Goal: Task Accomplishment & Management: Use online tool/utility

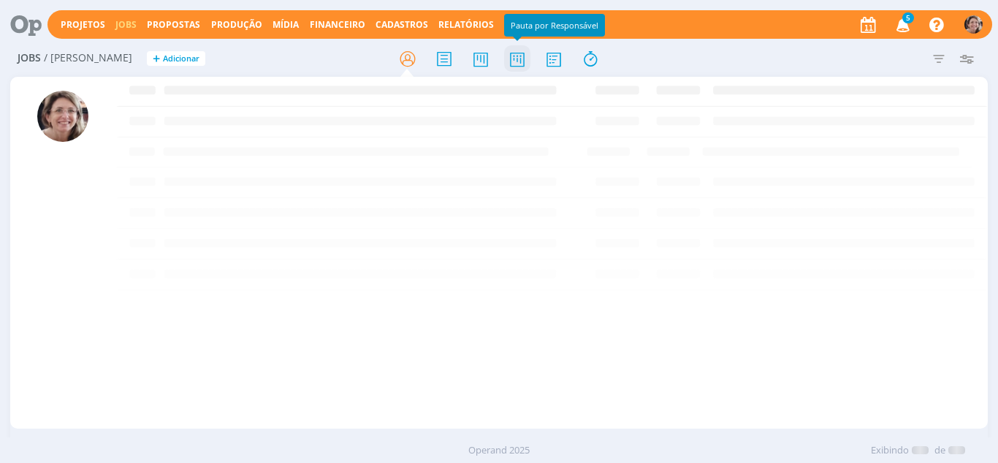
click at [522, 65] on icon at bounding box center [517, 59] width 26 height 28
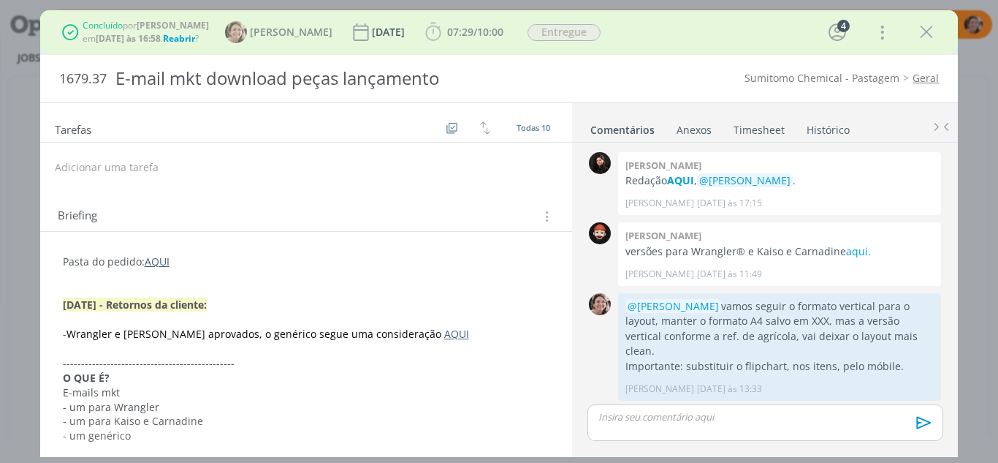
scroll to position [654, 0]
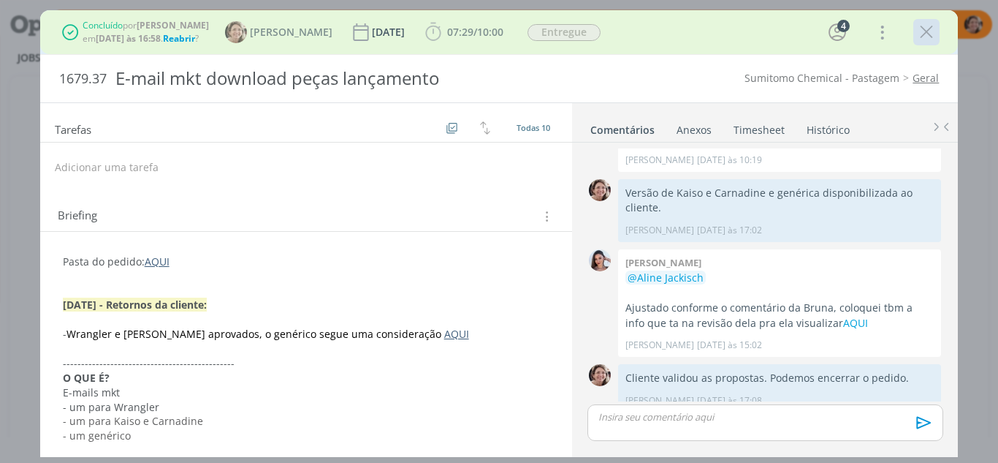
click at [934, 34] on icon "dialog" at bounding box center [927, 32] width 22 height 22
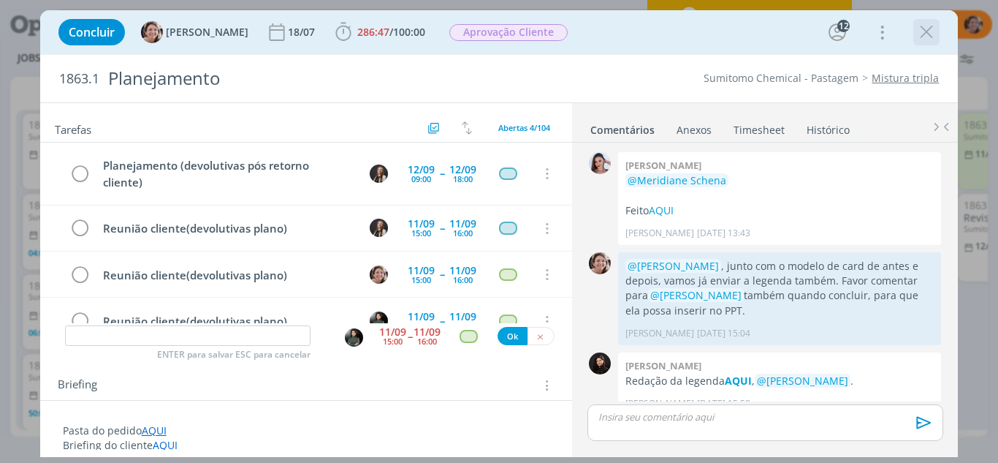
scroll to position [1884, 0]
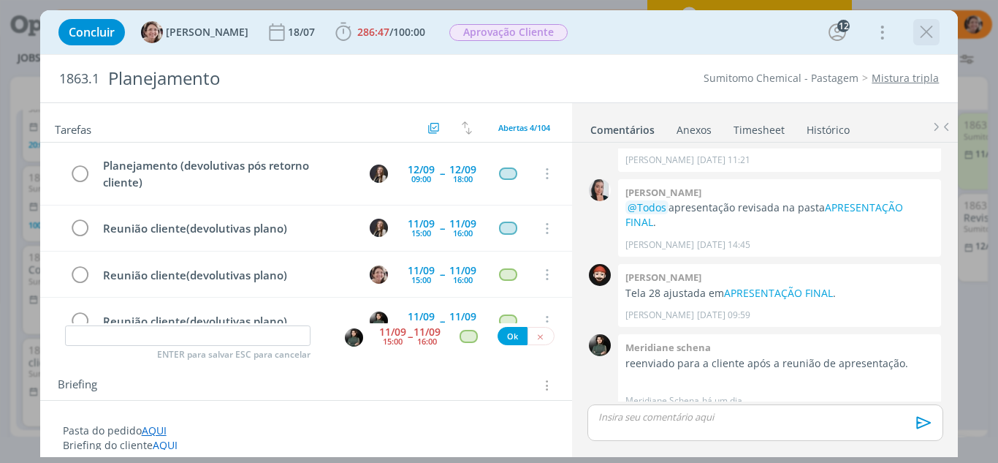
click at [935, 37] on icon "dialog" at bounding box center [927, 32] width 22 height 22
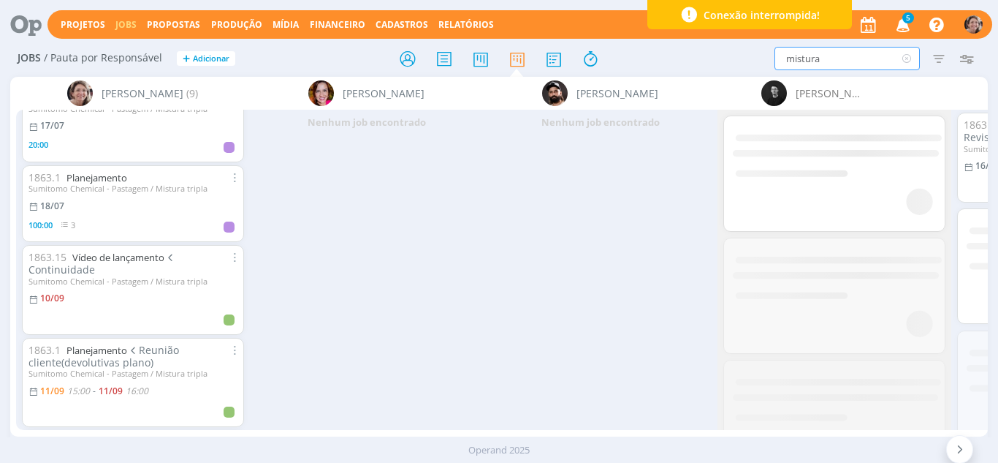
drag, startPoint x: 832, startPoint y: 66, endPoint x: 757, endPoint y: 55, distance: 75.3
click at [757, 55] on div "mistura Filtrar Filtrar Limpar mistura Tipo Jobs e Tarefas Data Personalizado a…" at bounding box center [824, 58] width 311 height 23
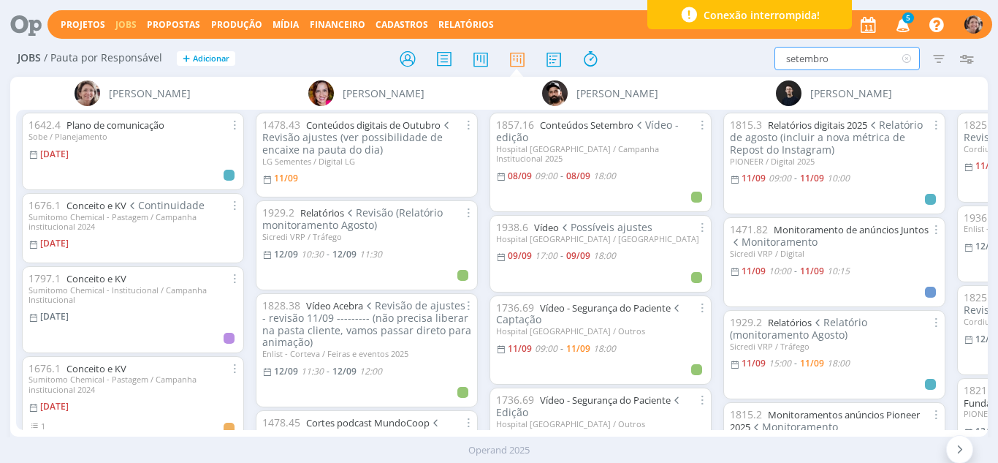
type input "setembro"
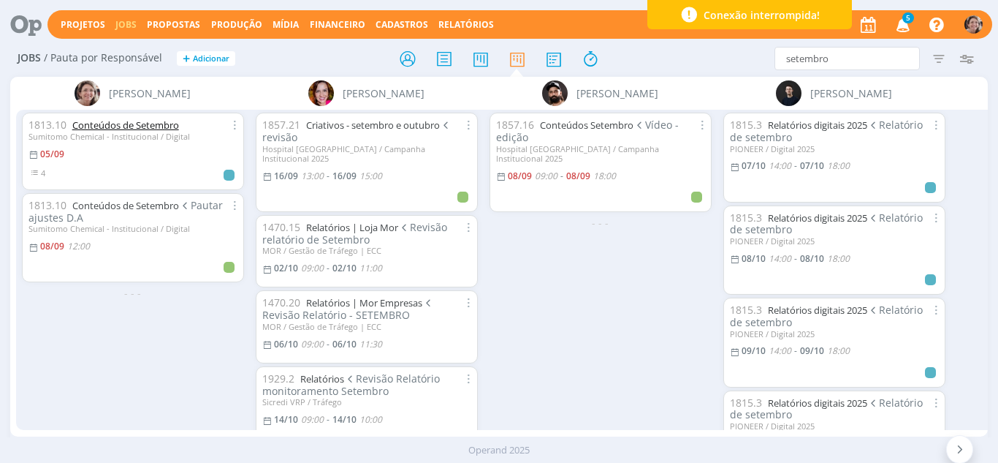
click at [104, 126] on link "Conteúdos de Setembro" at bounding box center [125, 124] width 107 height 13
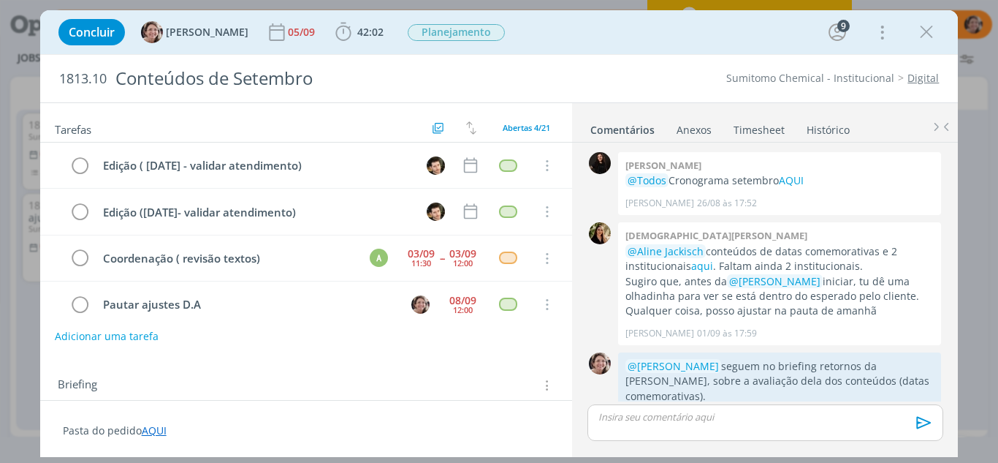
scroll to position [1300, 0]
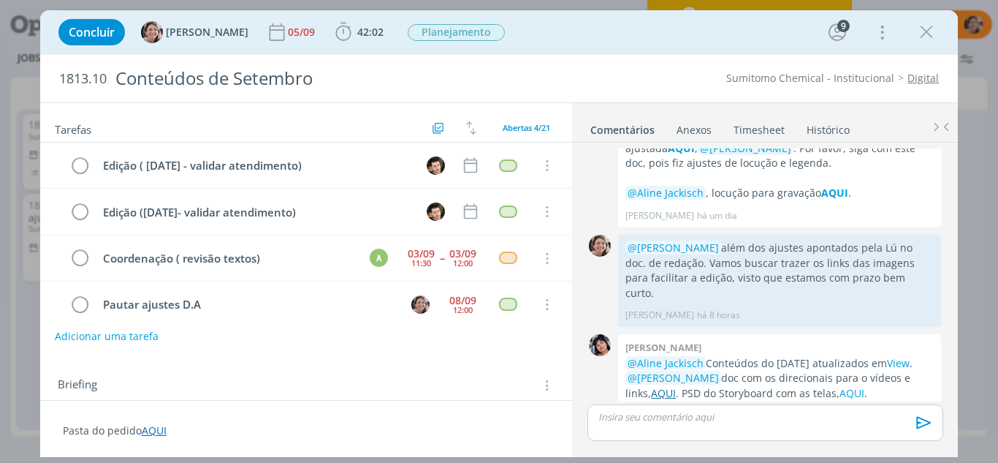
click at [663, 386] on link "AQUI" at bounding box center [663, 393] width 25 height 14
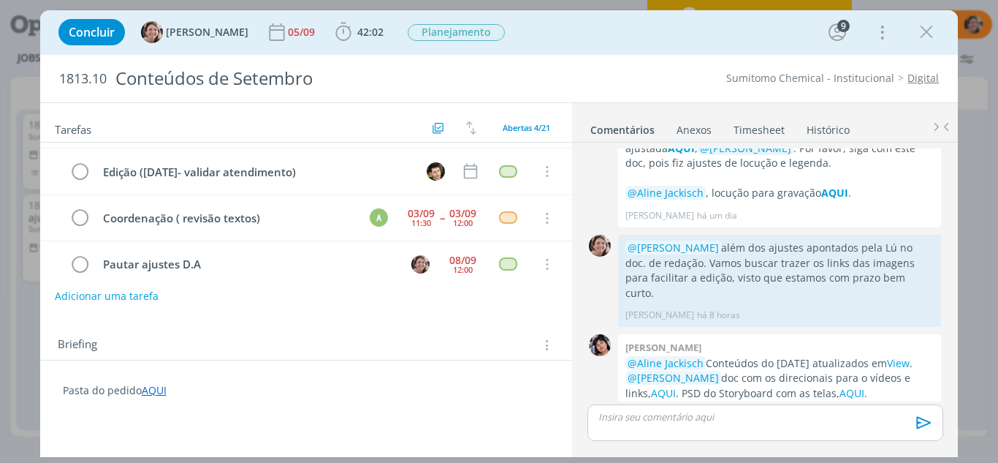
scroll to position [73, 0]
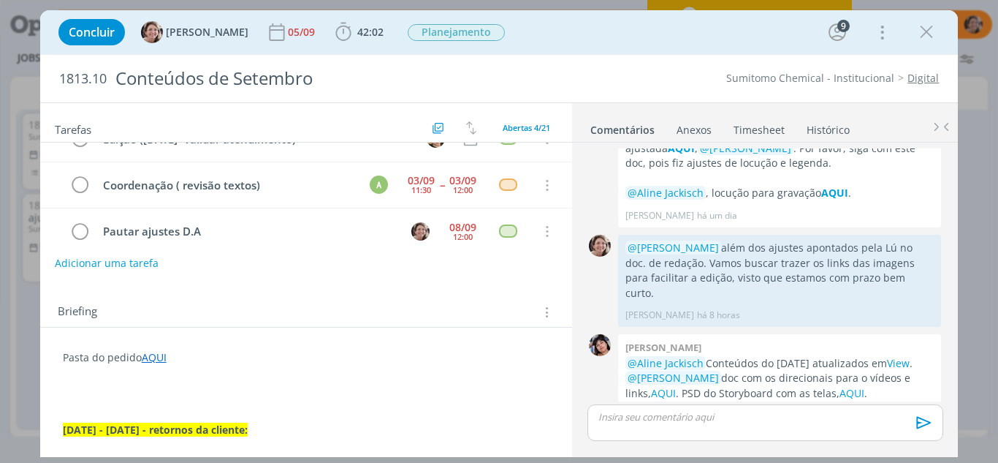
click at [152, 356] on link "AQUI" at bounding box center [154, 357] width 25 height 14
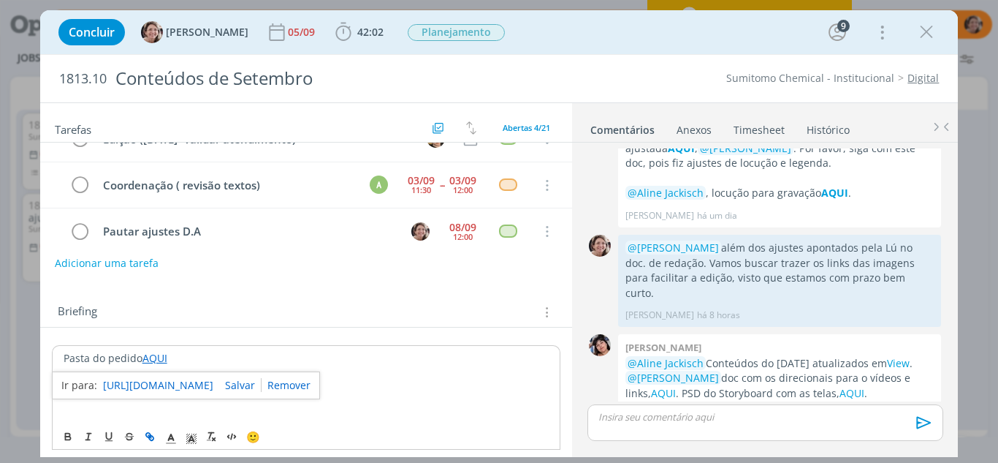
click at [180, 392] on link "[URL][DOMAIN_NAME]" at bounding box center [158, 385] width 110 height 19
click at [683, 420] on p "dialog" at bounding box center [765, 416] width 332 height 13
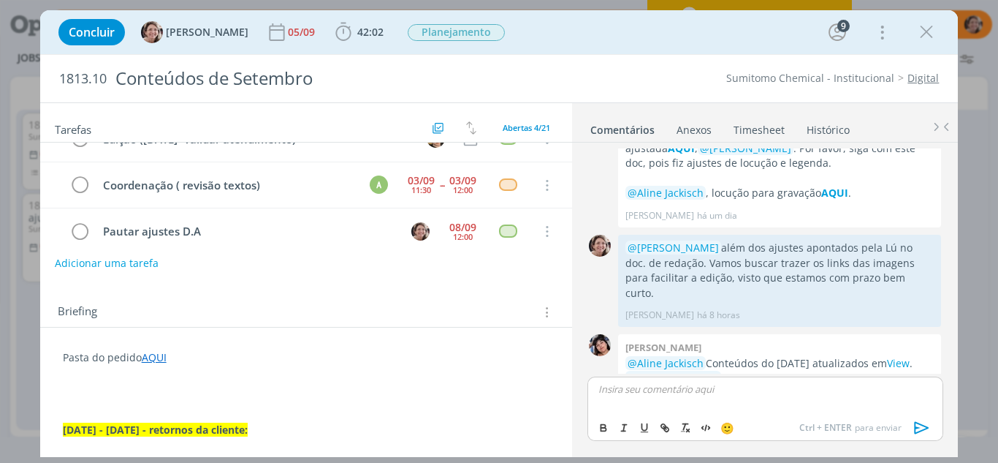
scroll to position [1328, 0]
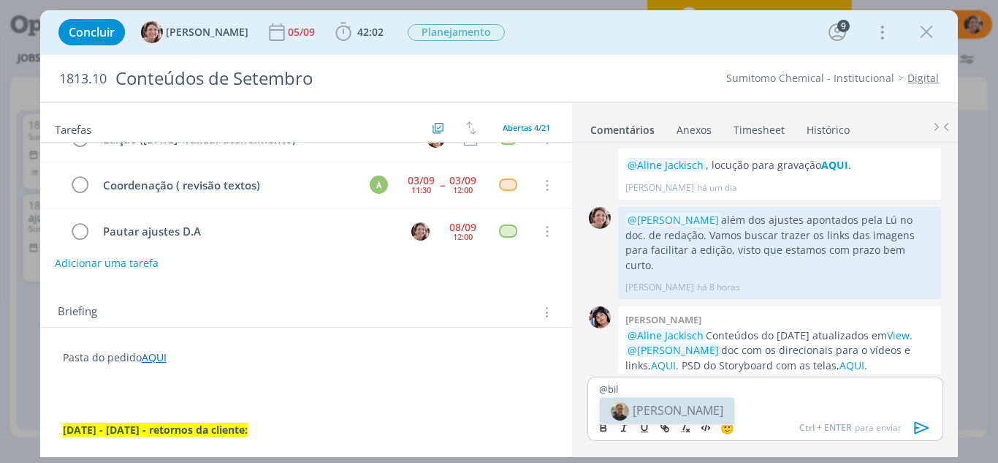
click at [664, 403] on span "[PERSON_NAME]" at bounding box center [678, 410] width 91 height 16
click at [327, 388] on p "dialog" at bounding box center [306, 386] width 487 height 15
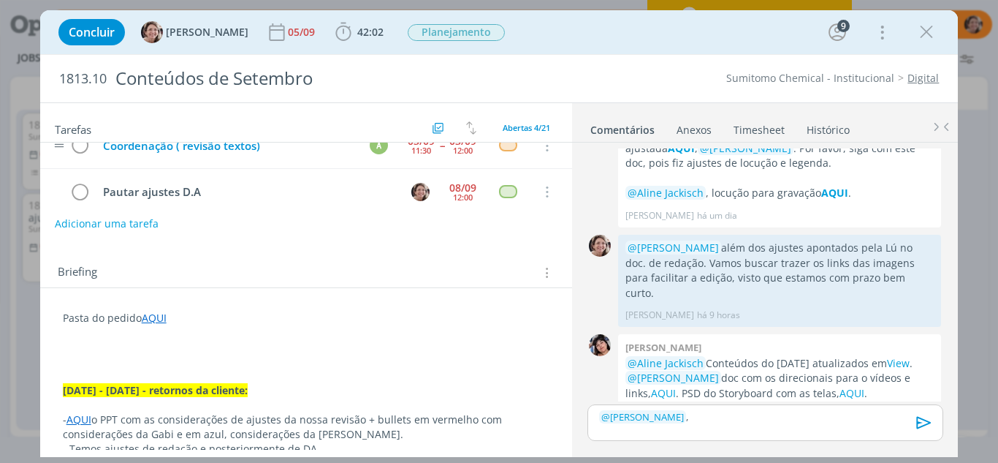
scroll to position [0, 0]
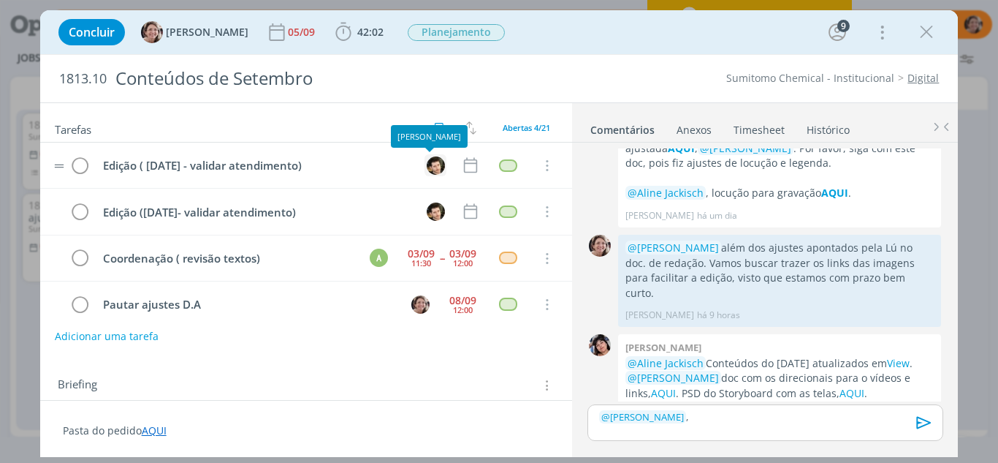
click at [430, 167] on img "dialog" at bounding box center [436, 165] width 18 height 18
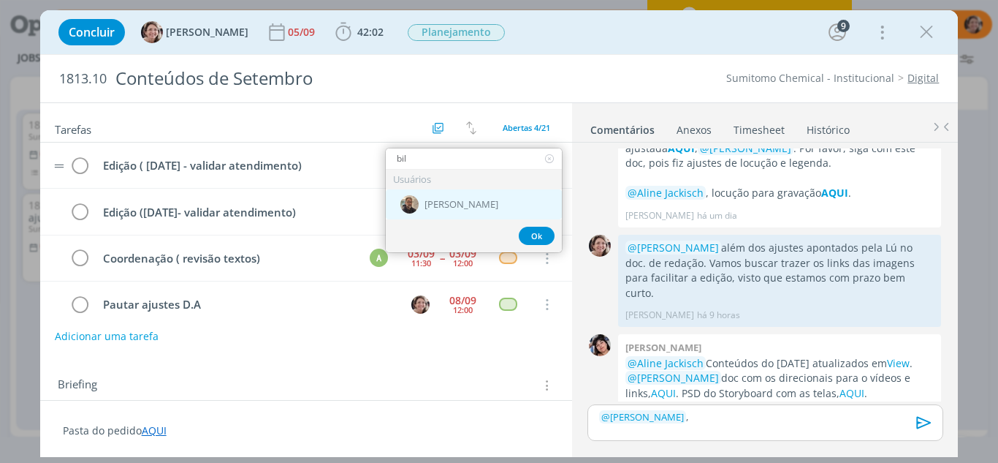
type input "bil"
drag, startPoint x: 467, startPoint y: 206, endPoint x: 458, endPoint y: 202, distance: 9.5
click at [467, 205] on span "[PERSON_NAME]" at bounding box center [462, 205] width 74 height 12
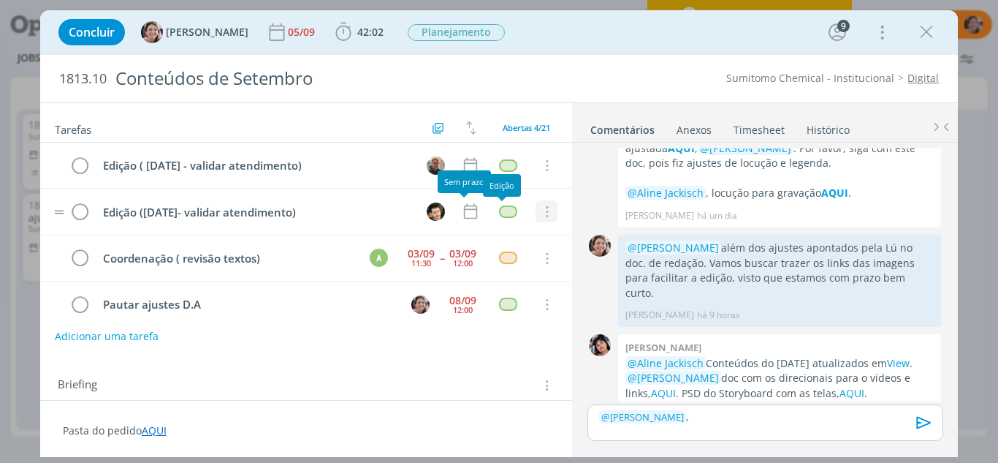
click at [539, 214] on icon "dialog" at bounding box center [547, 211] width 16 height 13
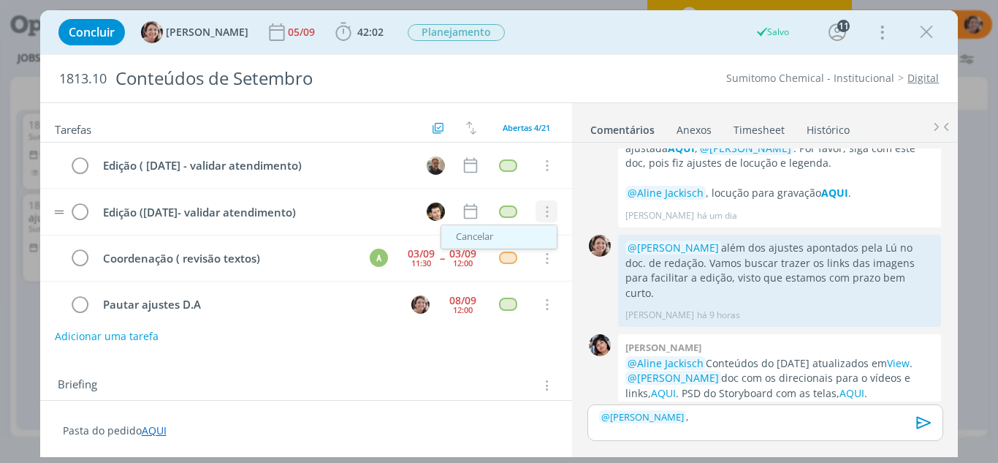
click at [499, 235] on link "Cancelar" at bounding box center [498, 236] width 115 height 23
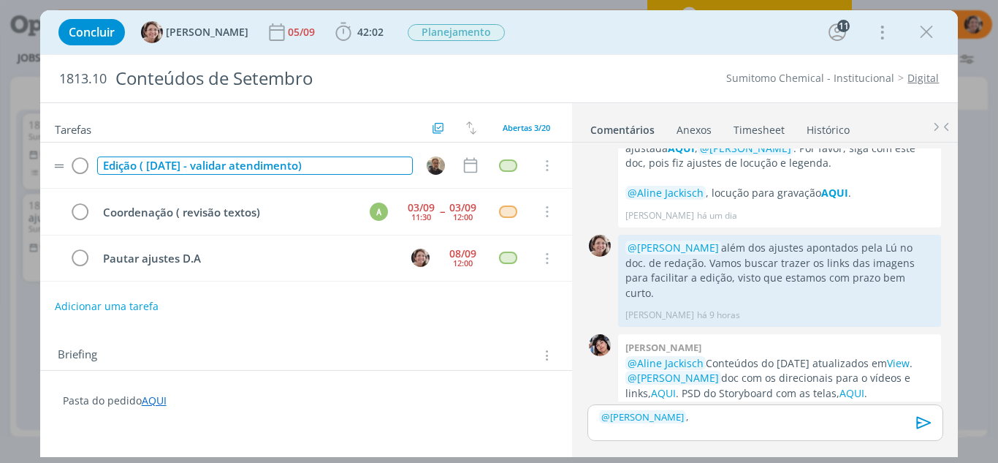
drag, startPoint x: 335, startPoint y: 168, endPoint x: 229, endPoint y: 163, distance: 106.1
click at [229, 163] on div "Edição ( [DATE] - validar atendimento)" at bounding box center [255, 165] width 316 height 18
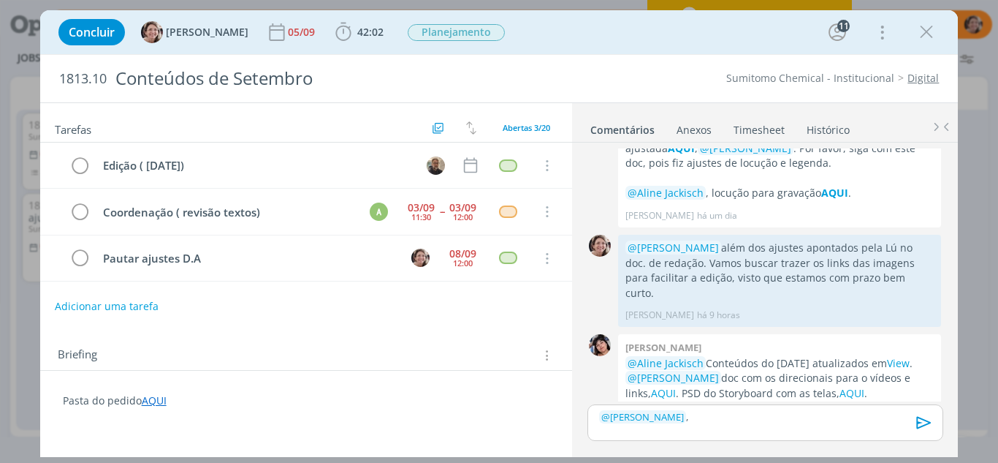
click at [360, 456] on div "Tarefas Usar Job de template Criar template a partir deste job Visualizar Templ…" at bounding box center [499, 279] width 919 height 354
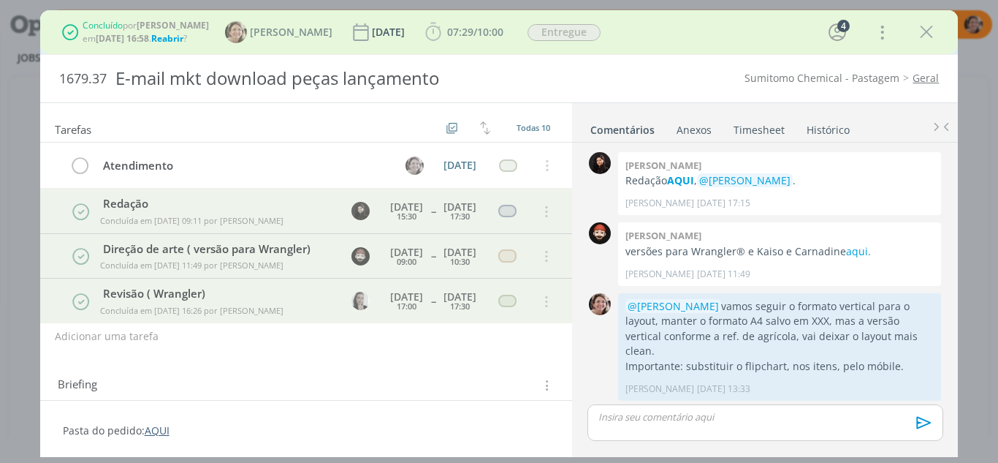
scroll to position [653, 0]
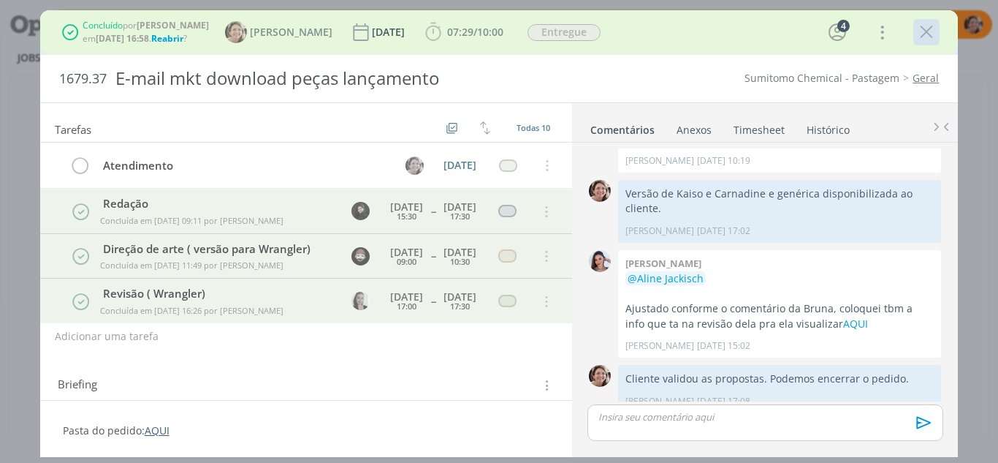
click at [930, 28] on icon "dialog" at bounding box center [927, 32] width 22 height 22
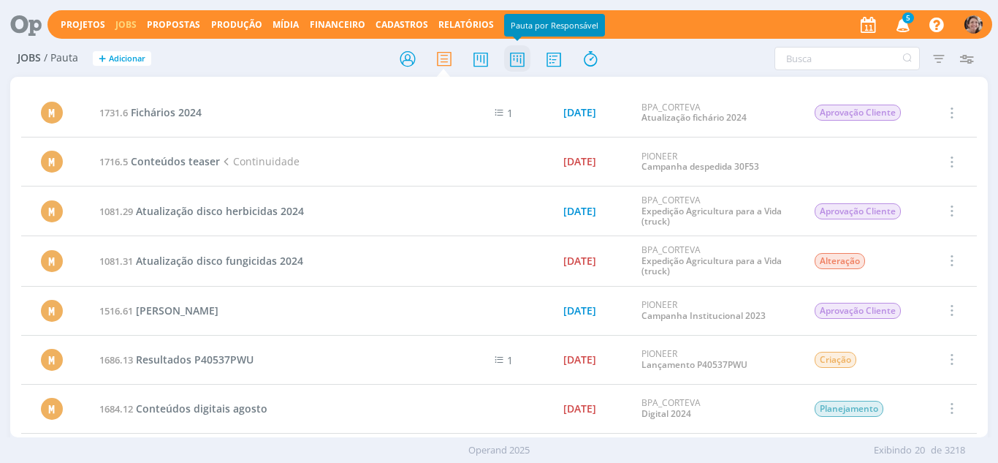
click at [516, 61] on icon at bounding box center [517, 59] width 26 height 28
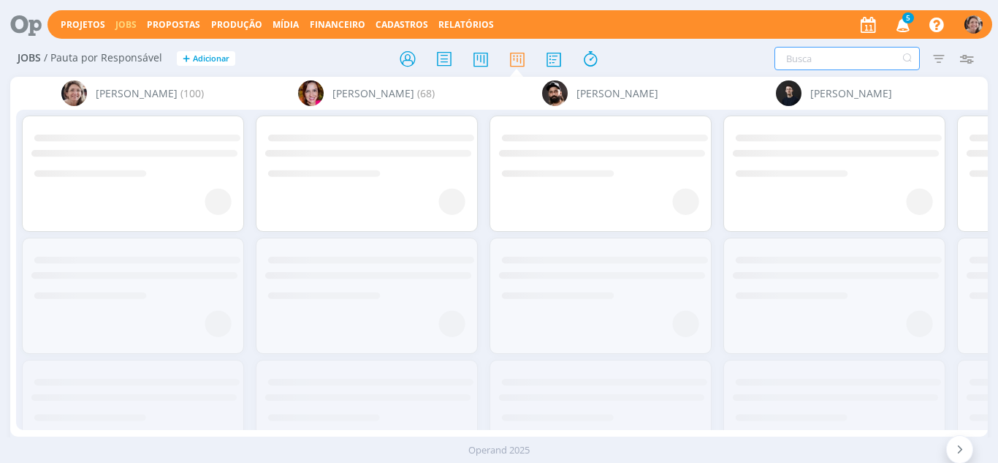
click at [816, 56] on input "text" at bounding box center [847, 58] width 145 height 23
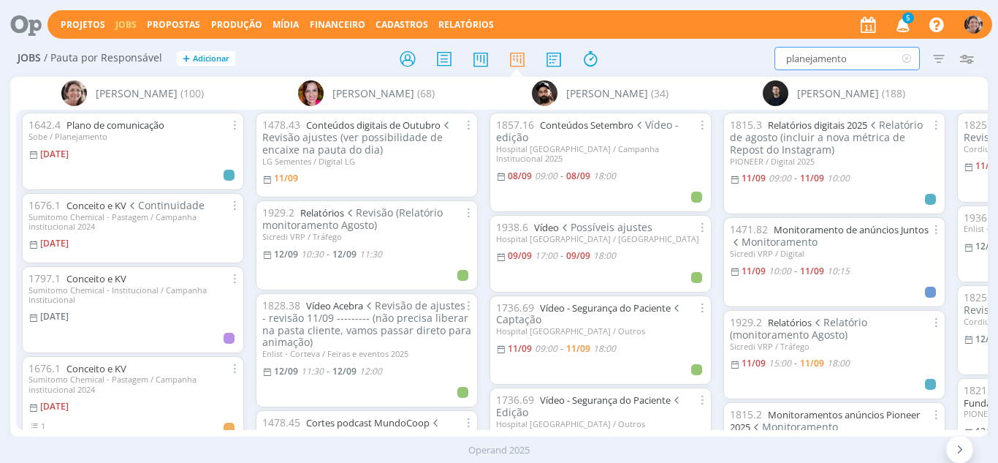
type input "planejamento"
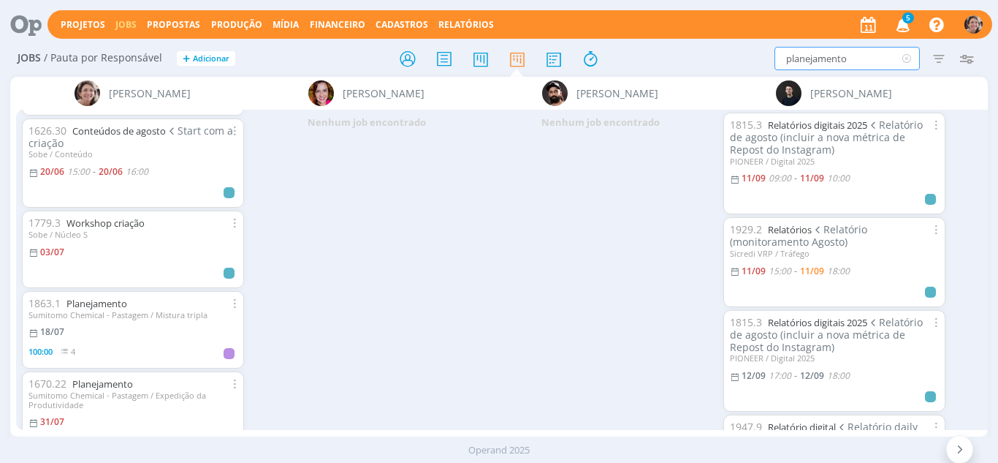
scroll to position [1608, 0]
click at [118, 305] on link "Planejamento" at bounding box center [96, 302] width 61 height 13
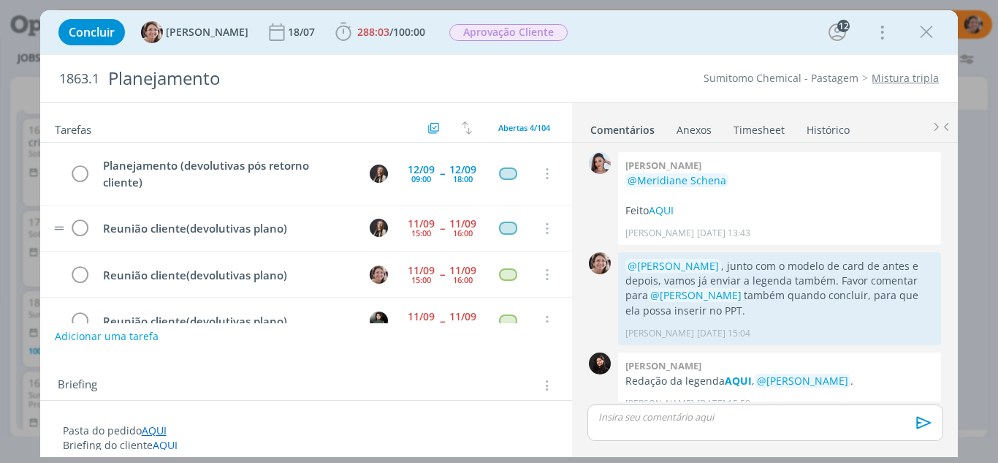
scroll to position [1884, 0]
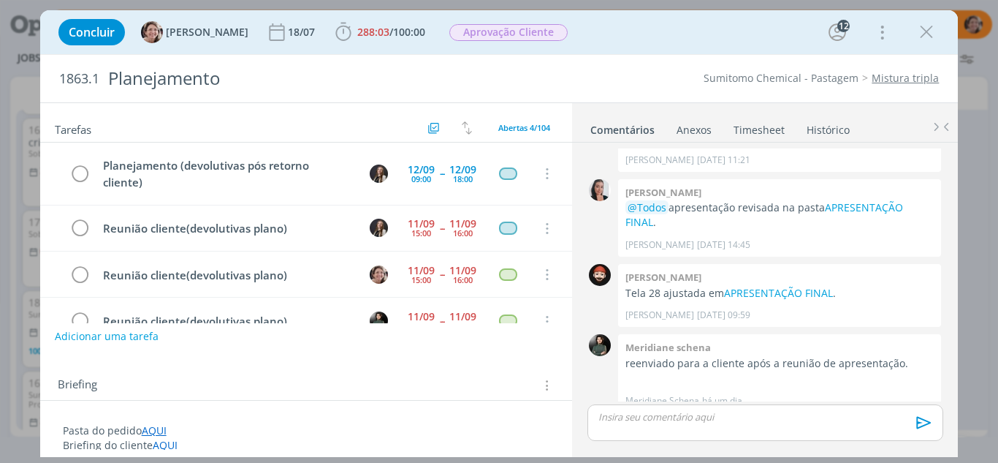
click at [762, 121] on link "Timesheet" at bounding box center [759, 126] width 53 height 21
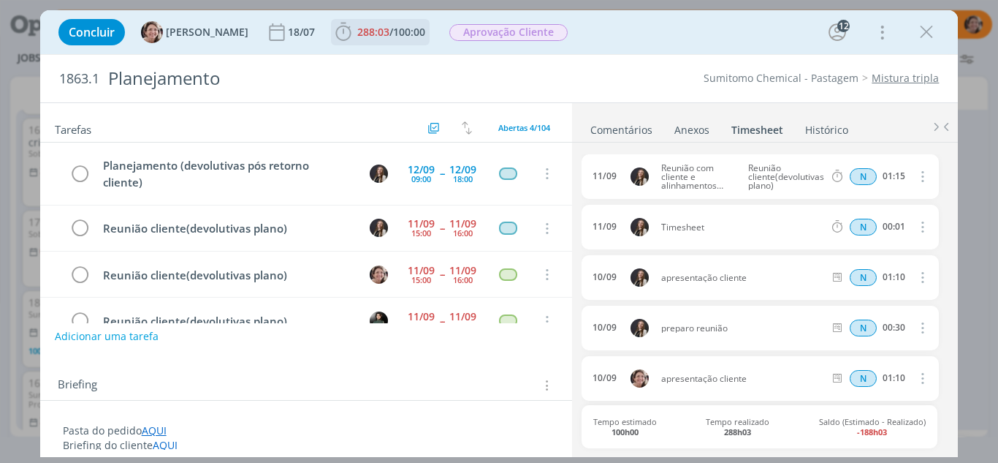
click at [332, 31] on icon "dialog" at bounding box center [343, 32] width 22 height 22
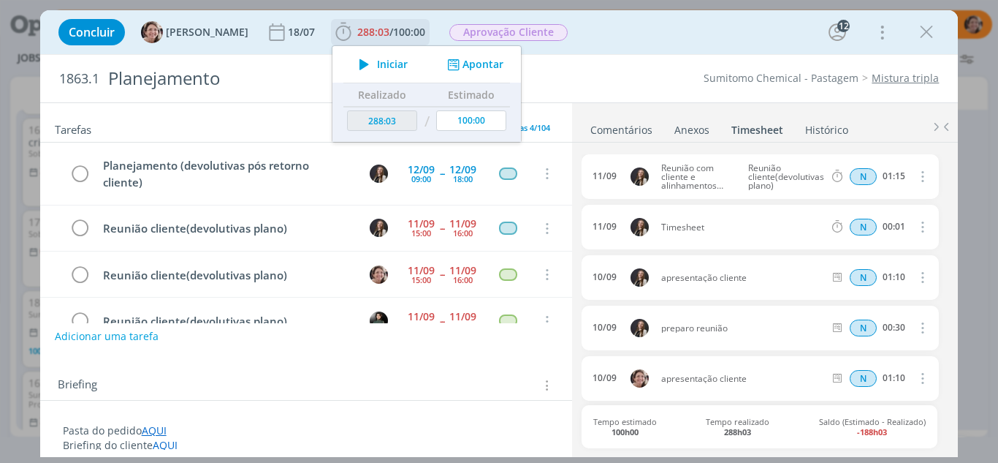
click at [469, 64] on button "Apontar" at bounding box center [474, 64] width 61 height 15
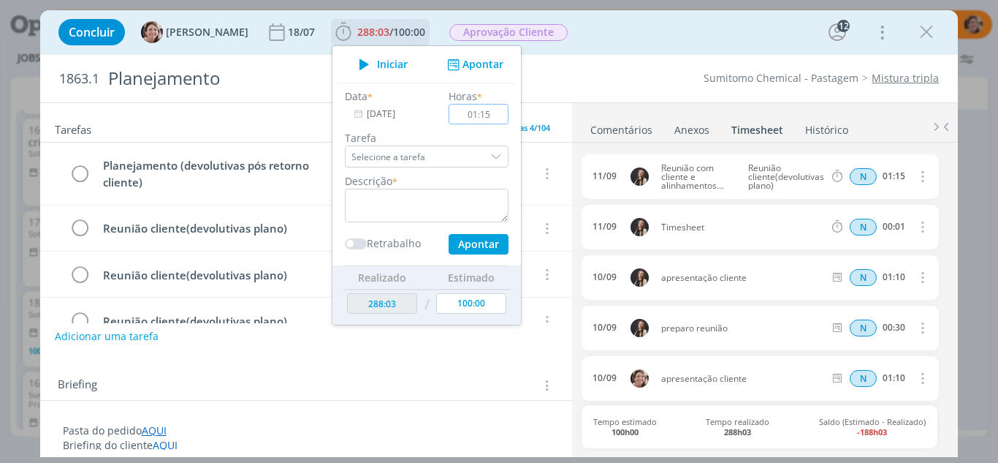
type input "01:15"
click at [441, 194] on textarea "dialog" at bounding box center [427, 206] width 164 height 34
type textarea "Reunião cliente(Tammy, Thais e Bruna)retornos Plano"
click at [451, 254] on div "Data * 11/09/2025 Horas * 01:15 Tarefa Selecione a tarefa Descrição * Reunião c…" at bounding box center [427, 174] width 178 height 183
click at [457, 243] on button "Apontar" at bounding box center [479, 244] width 60 height 20
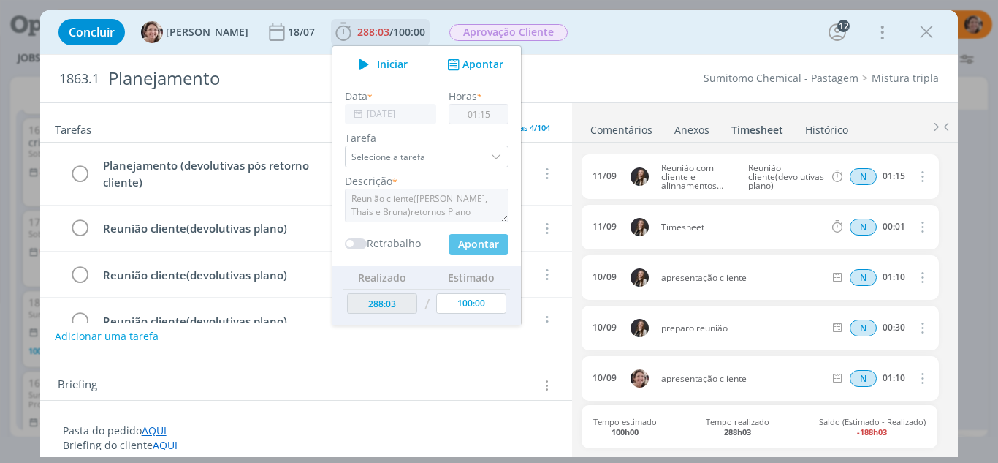
type input "289:18"
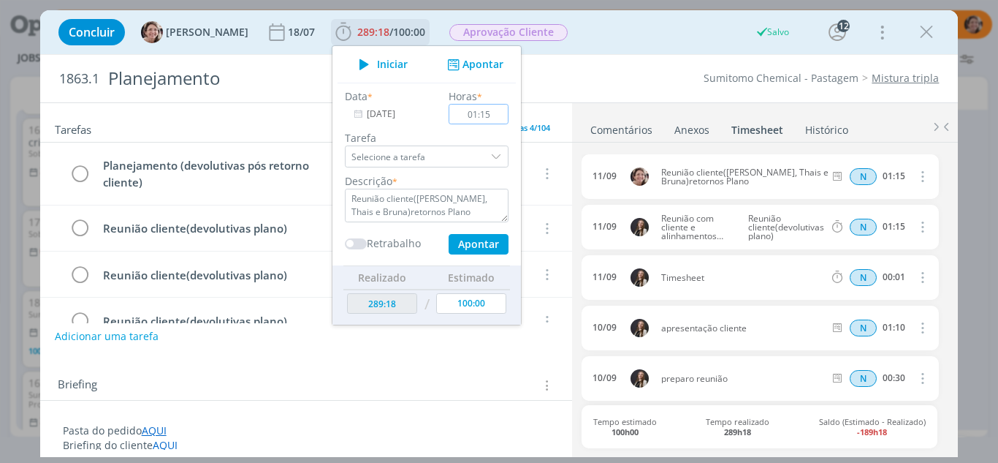
type input "00:00"
click at [372, 363] on div "Briefing Briefings Predefinidos Versões do Briefing Ver Briefing do Projeto" at bounding box center [306, 380] width 533 height 39
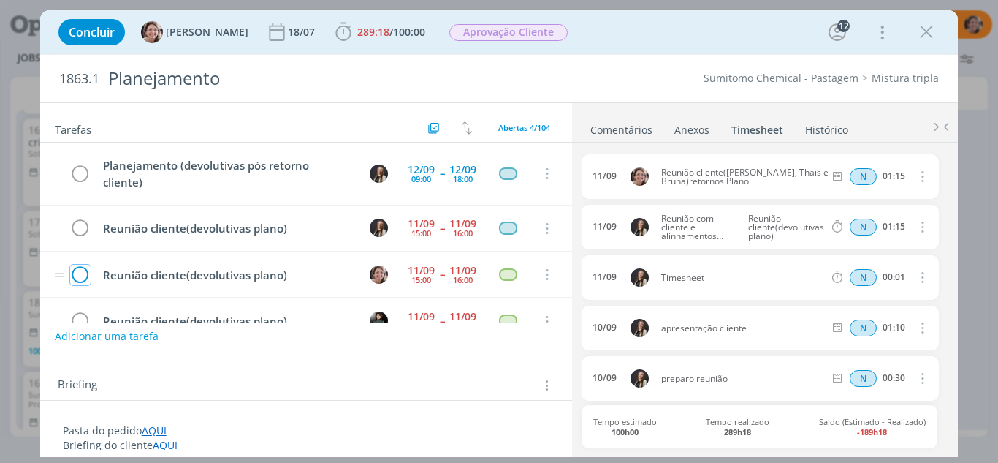
click at [85, 276] on icon "dialog" at bounding box center [80, 275] width 20 height 22
